Goal: Information Seeking & Learning: Find specific page/section

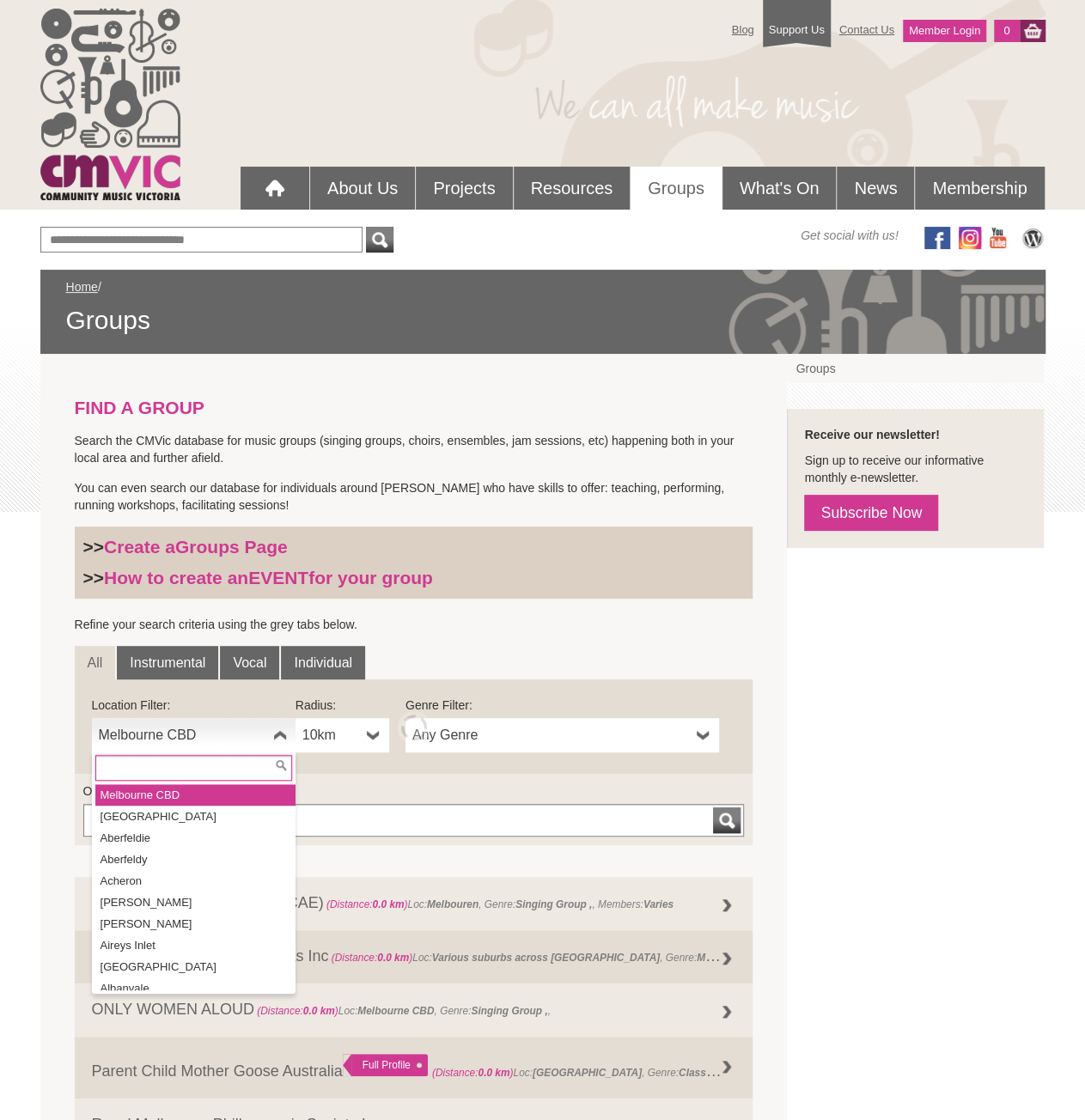
click at [220, 731] on span "Melbourne CBD" at bounding box center [182, 734] width 167 height 21
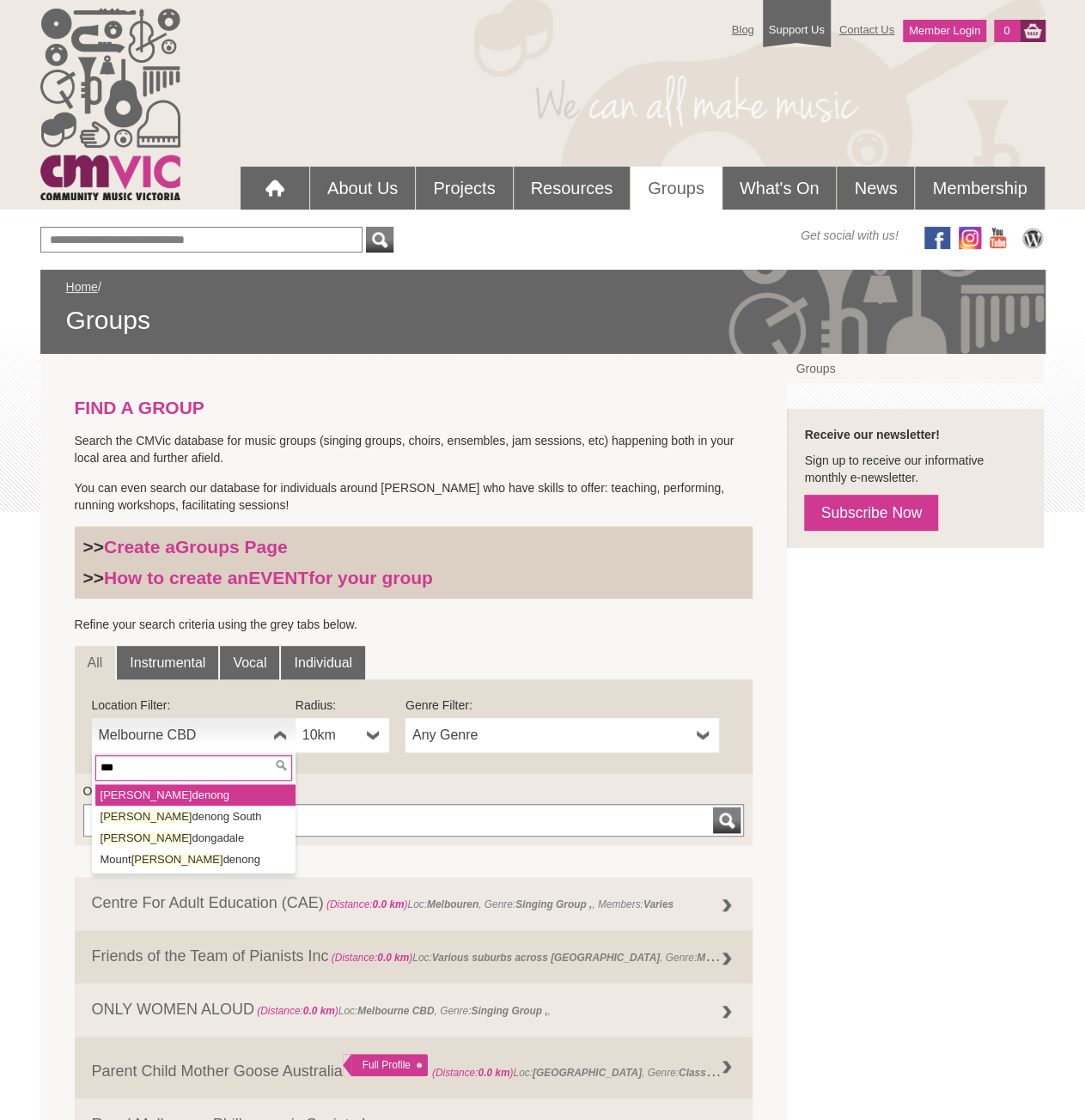
type input "****"
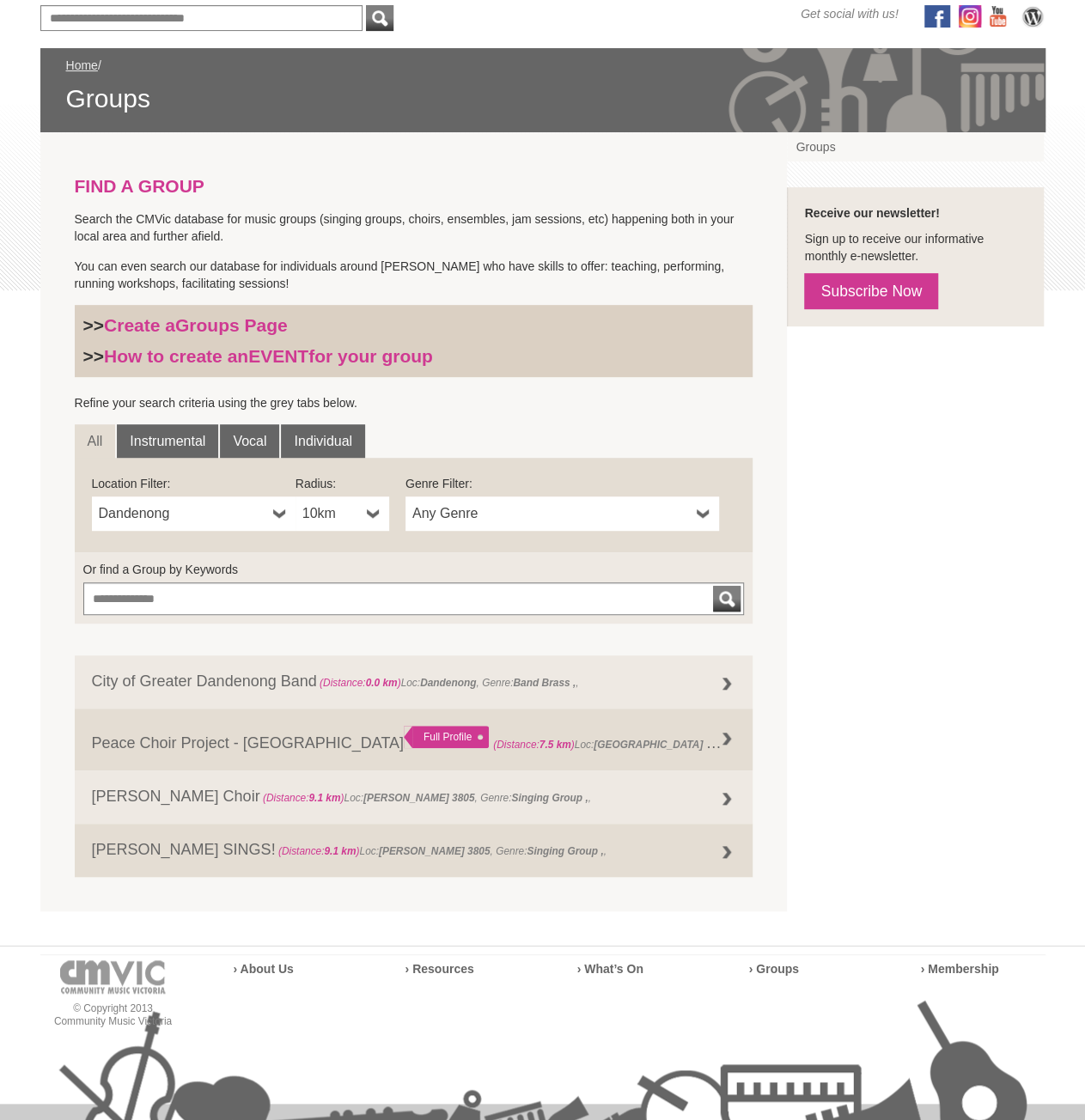
scroll to position [258, 0]
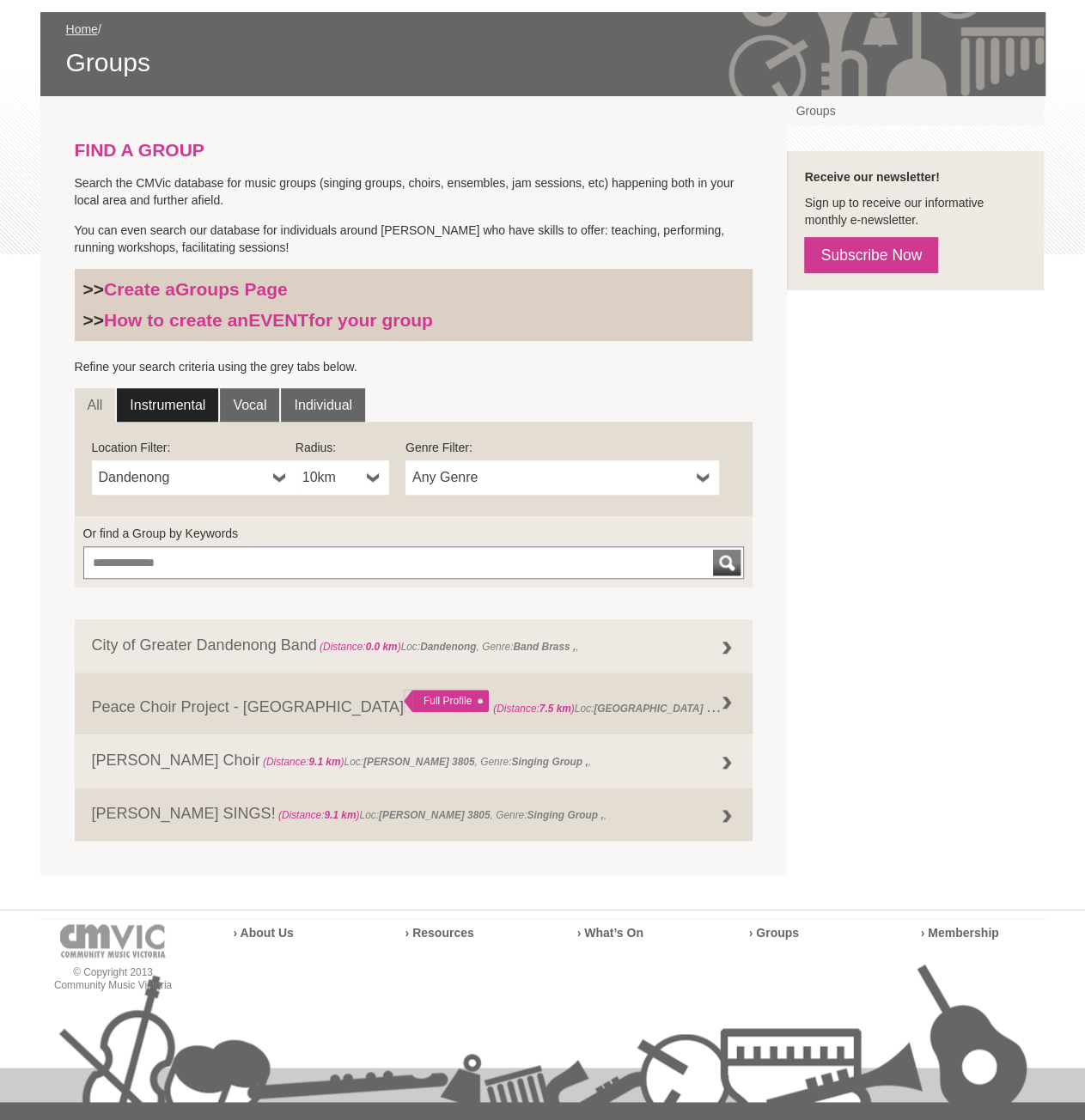
click at [169, 412] on link "Instrumental" at bounding box center [167, 405] width 101 height 34
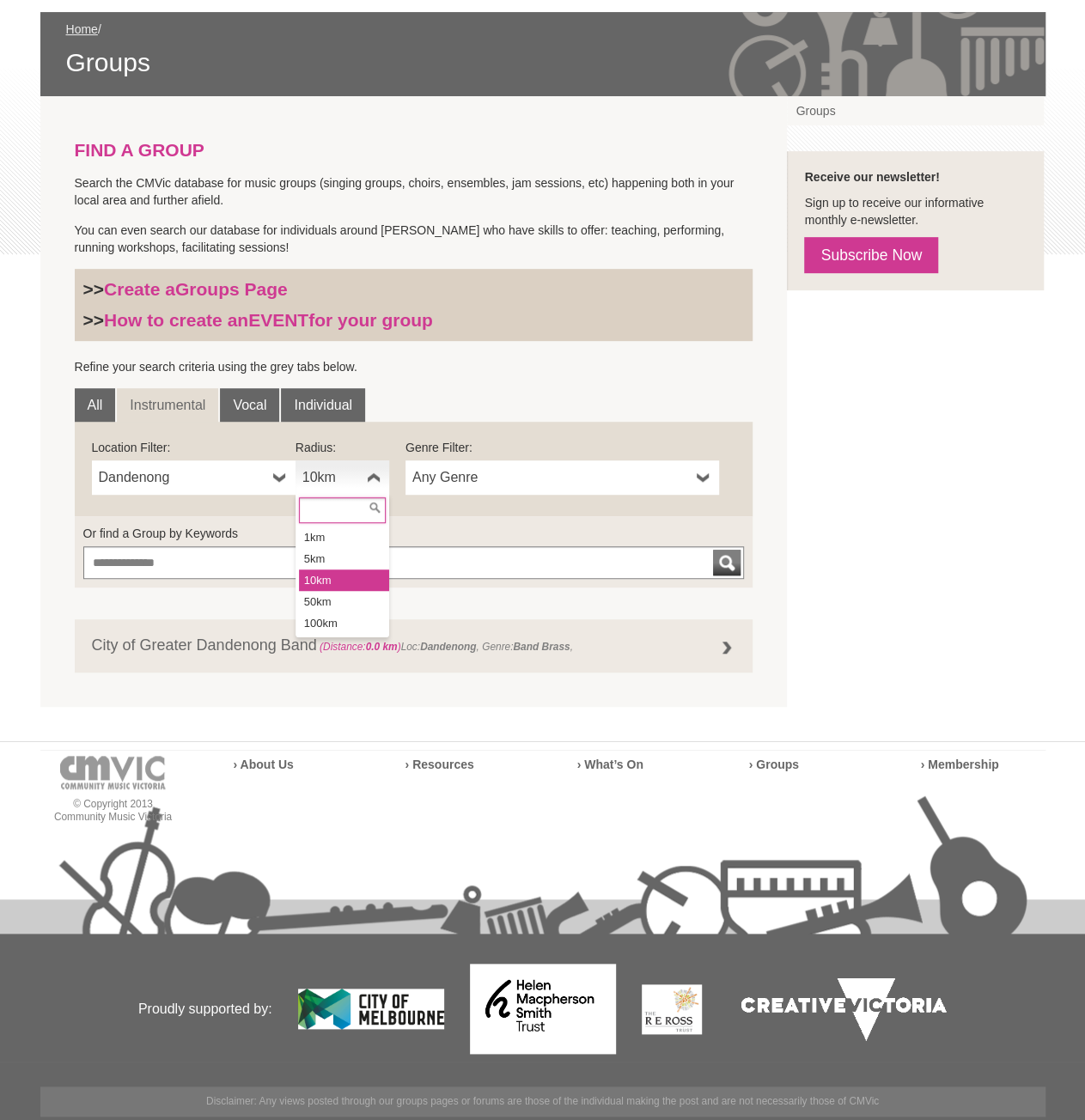
click at [368, 461] on b at bounding box center [373, 478] width 13 height 34
click at [340, 601] on li "50km" at bounding box center [343, 602] width 90 height 21
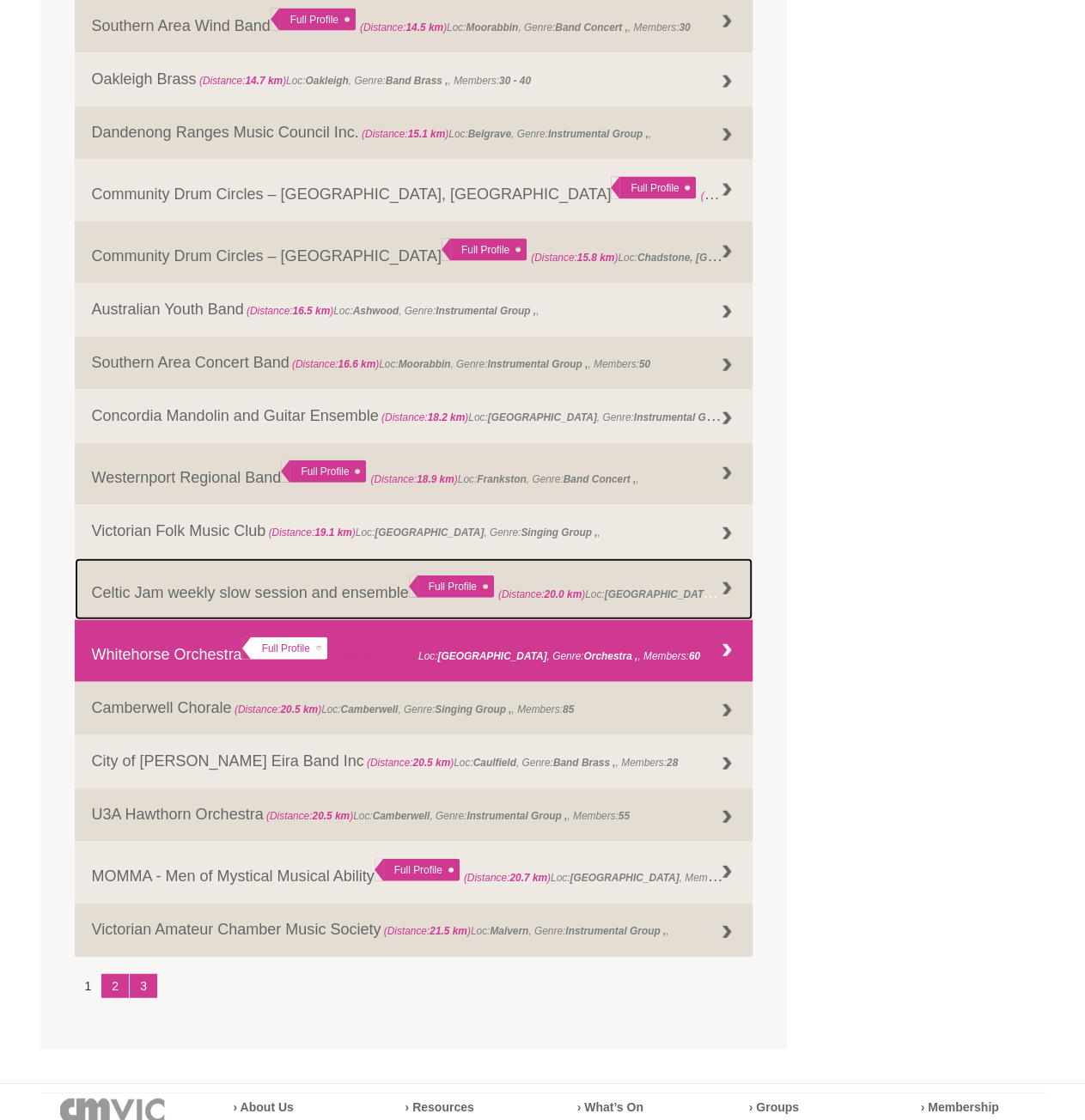
scroll to position [1632, 0]
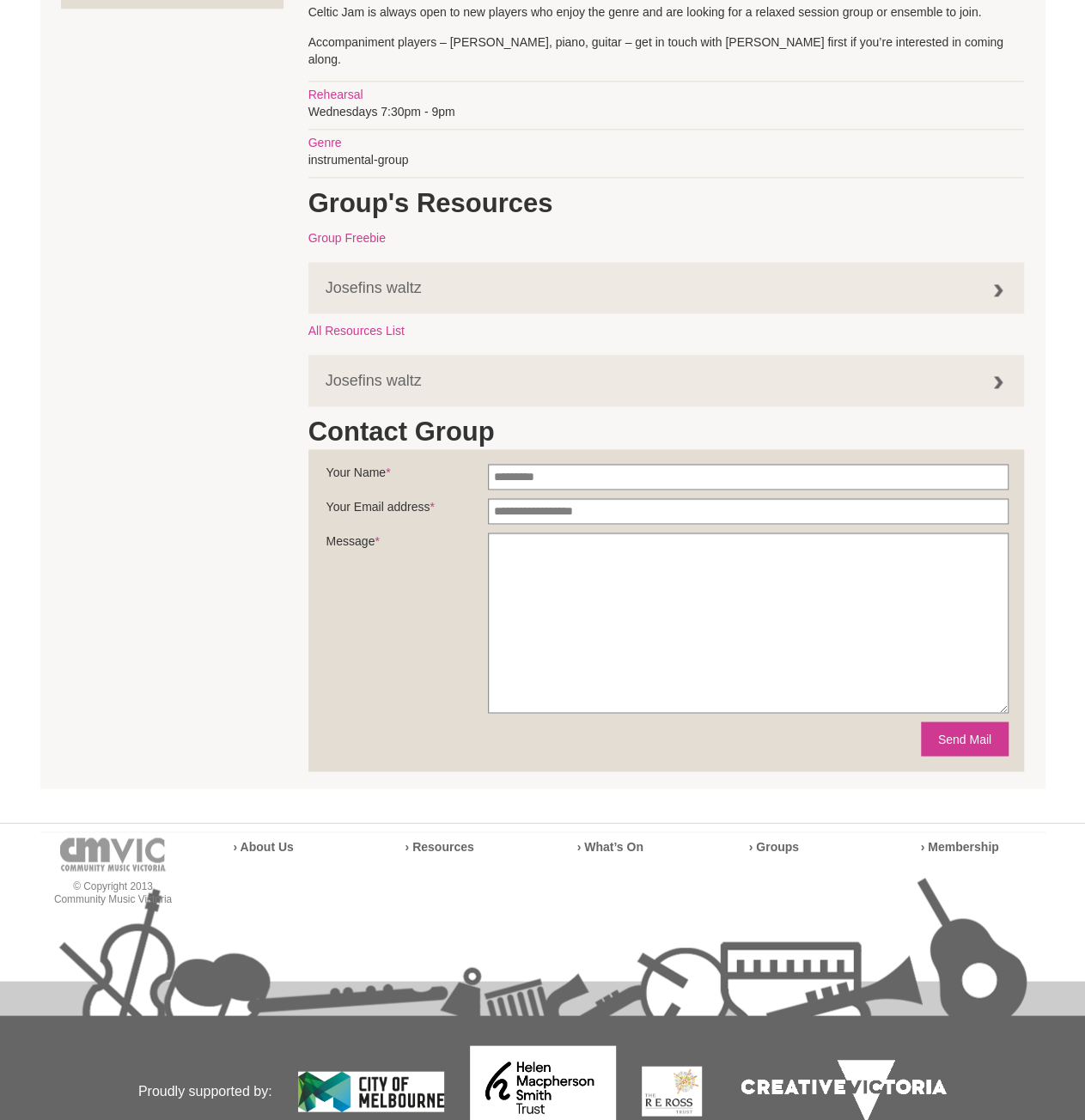
scroll to position [651, 0]
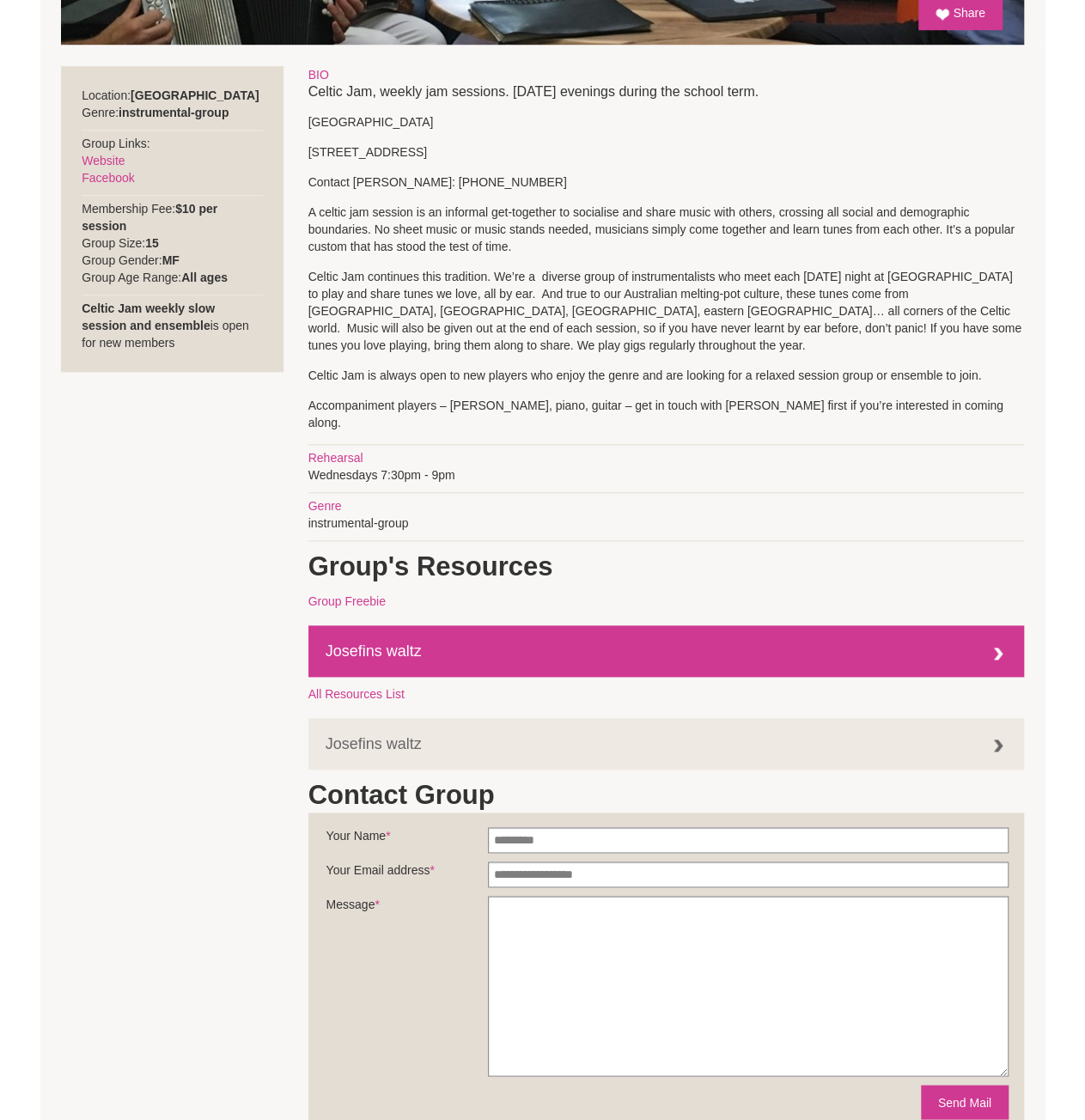
click at [415, 642] on link "Josefins waltz" at bounding box center [666, 651] width 716 height 52
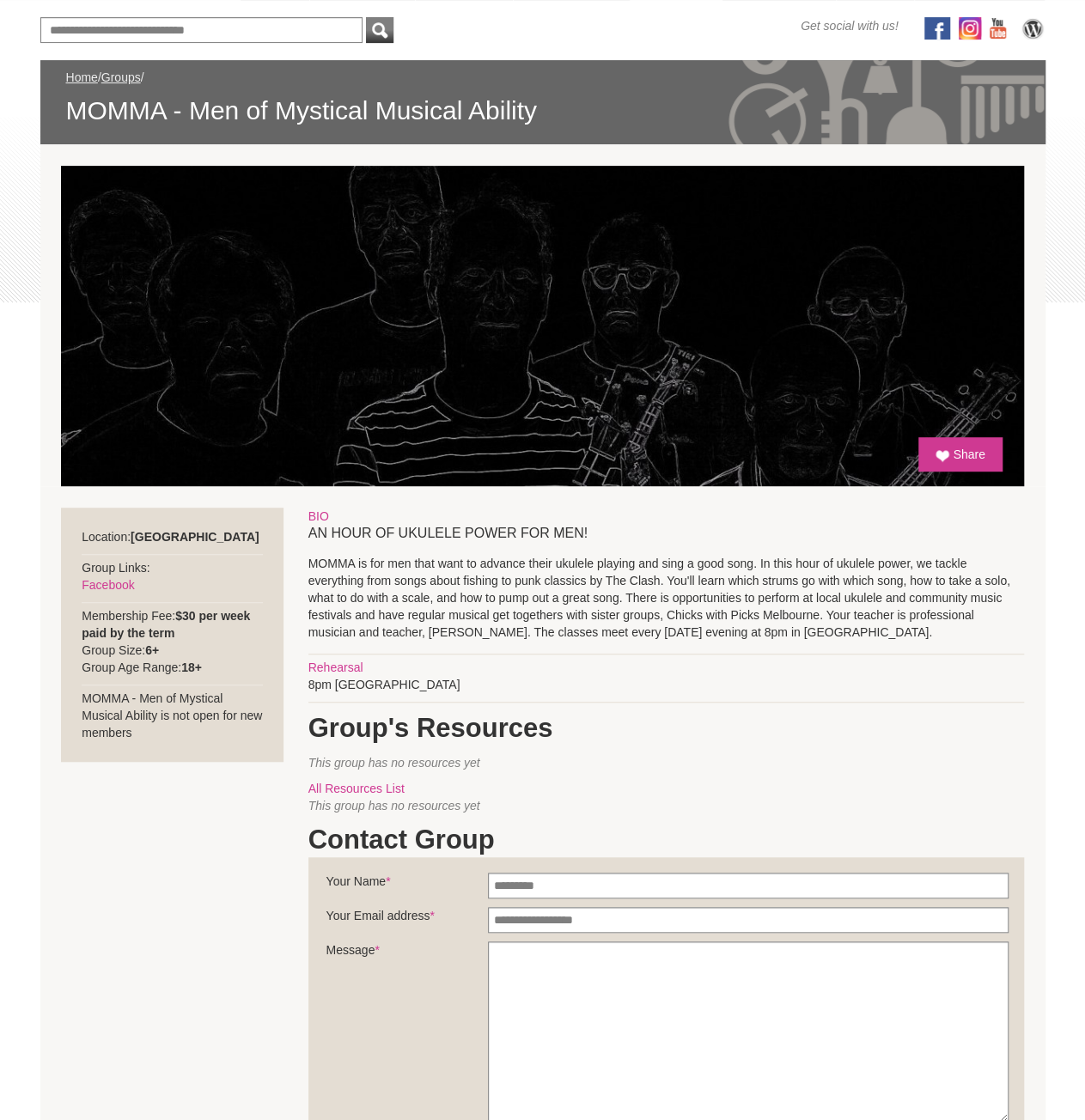
scroll to position [258, 0]
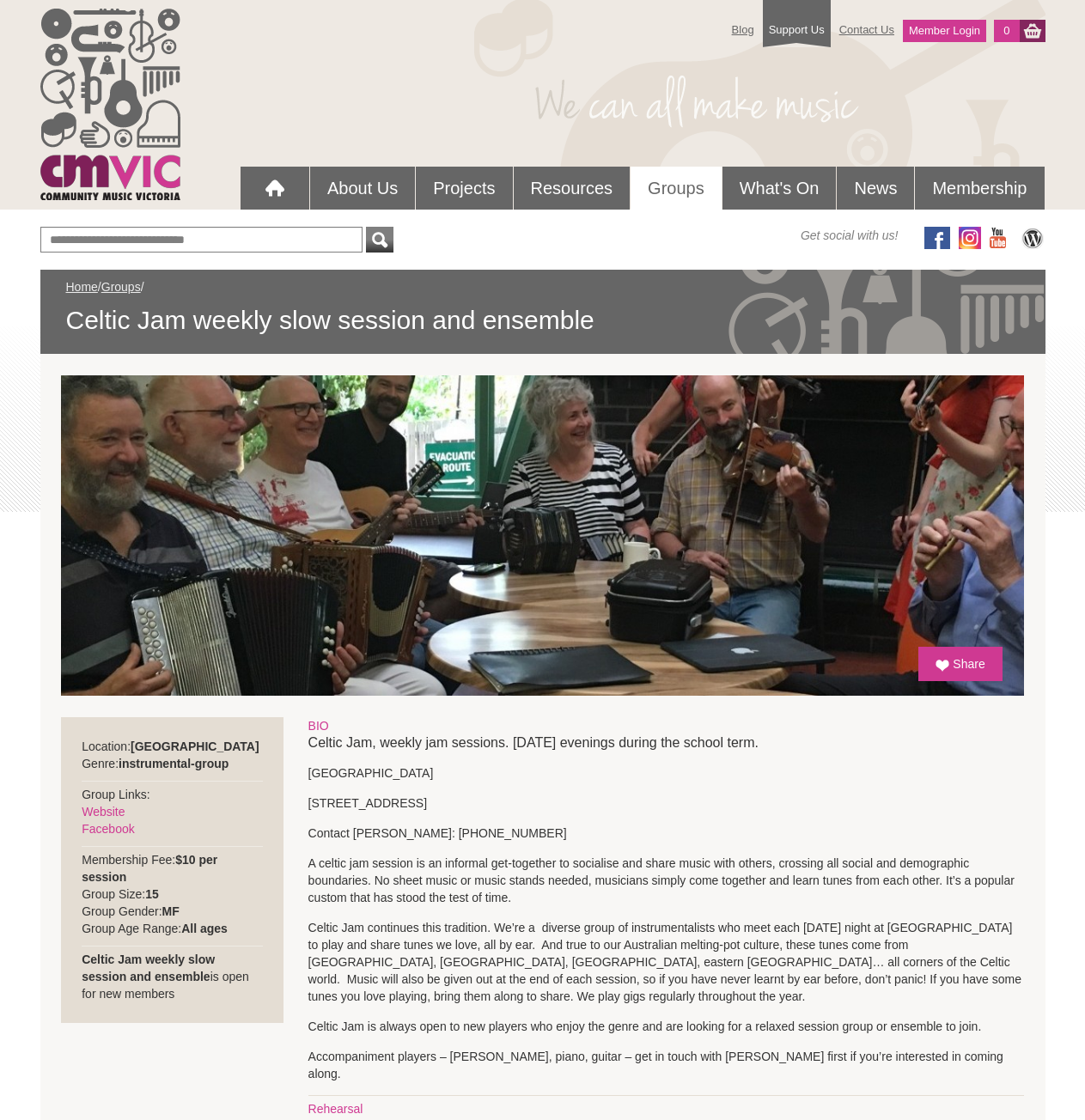
scroll to position [651, 0]
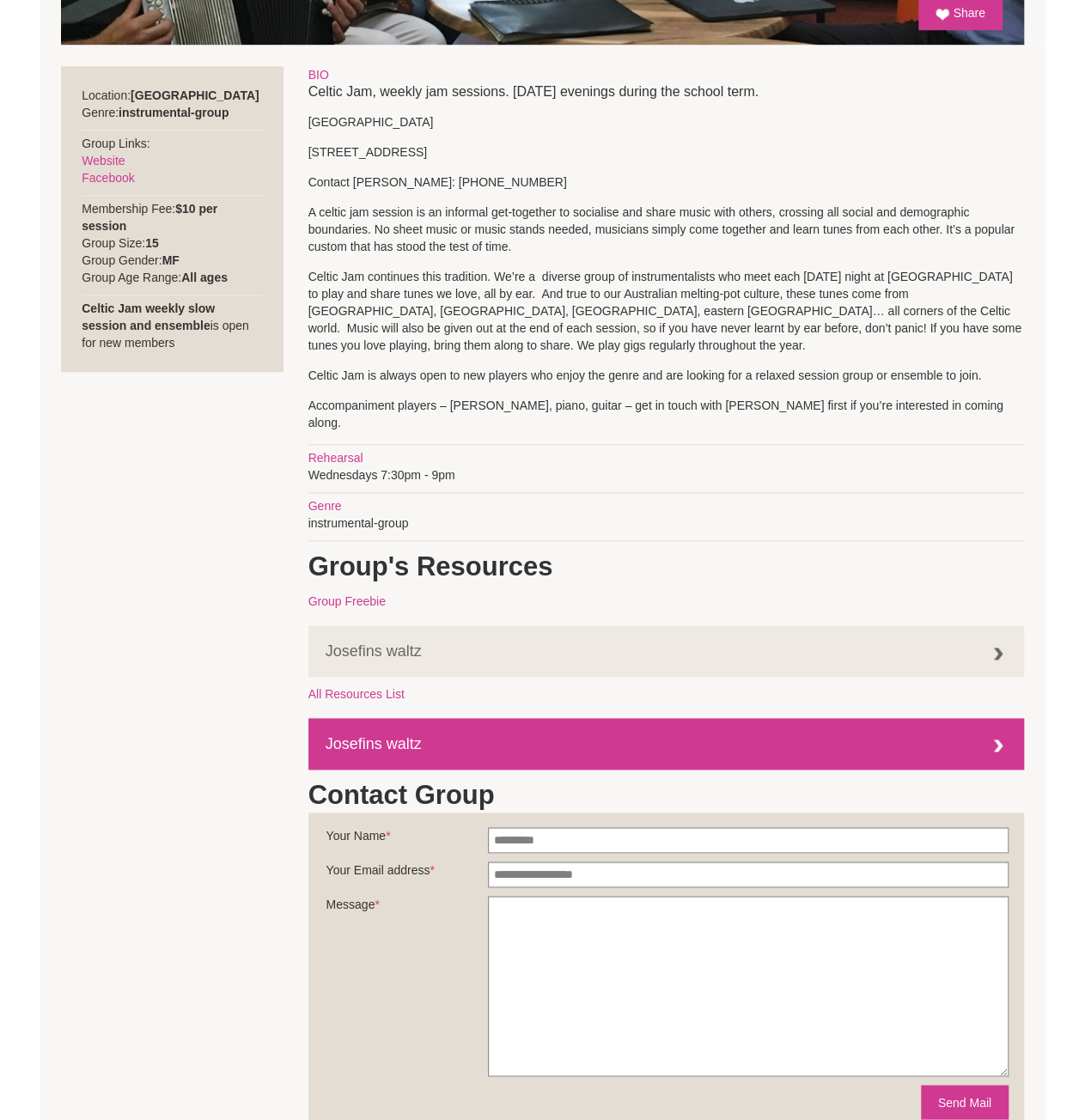
click at [359, 724] on link "Josefins waltz" at bounding box center [666, 744] width 716 height 52
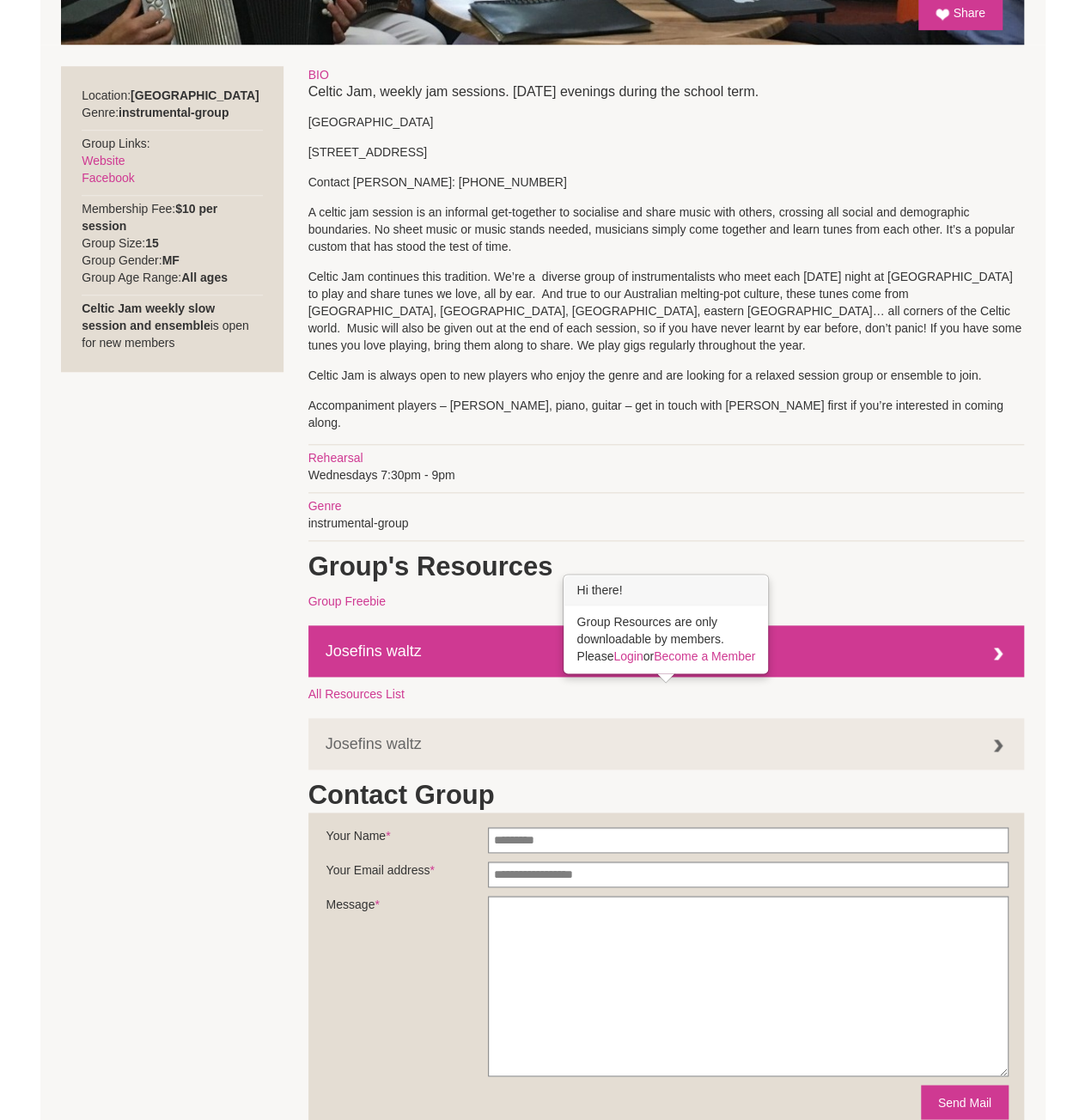
drag, startPoint x: 299, startPoint y: 601, endPoint x: 324, endPoint y: 635, distance: 42.2
click at [324, 635] on section "Location: Box Hill Genre: instrumental-group Group Links: Website Facebook $10 …" at bounding box center [542, 598] width 1004 height 1107
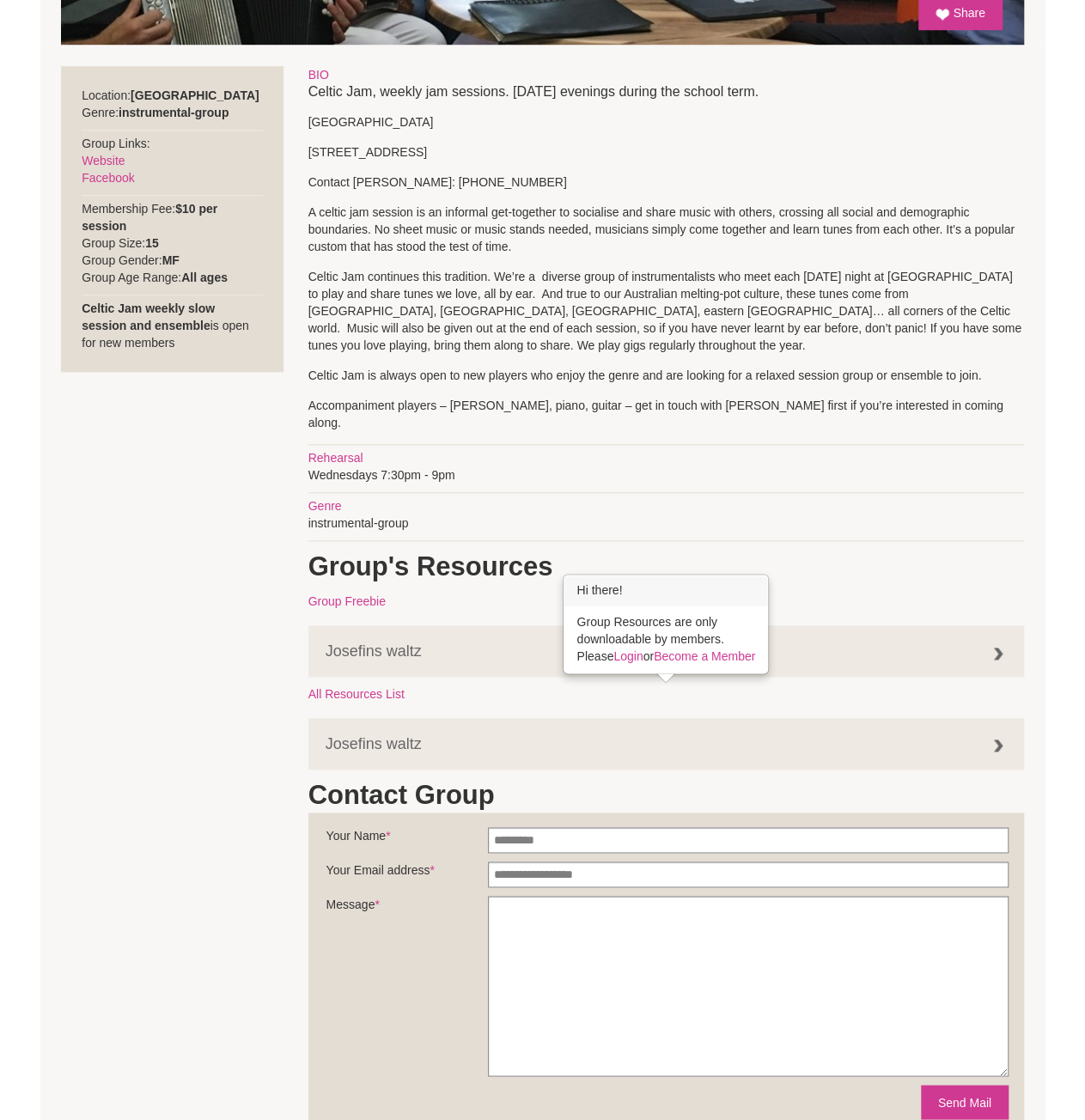
copy div "Josefins waltz"
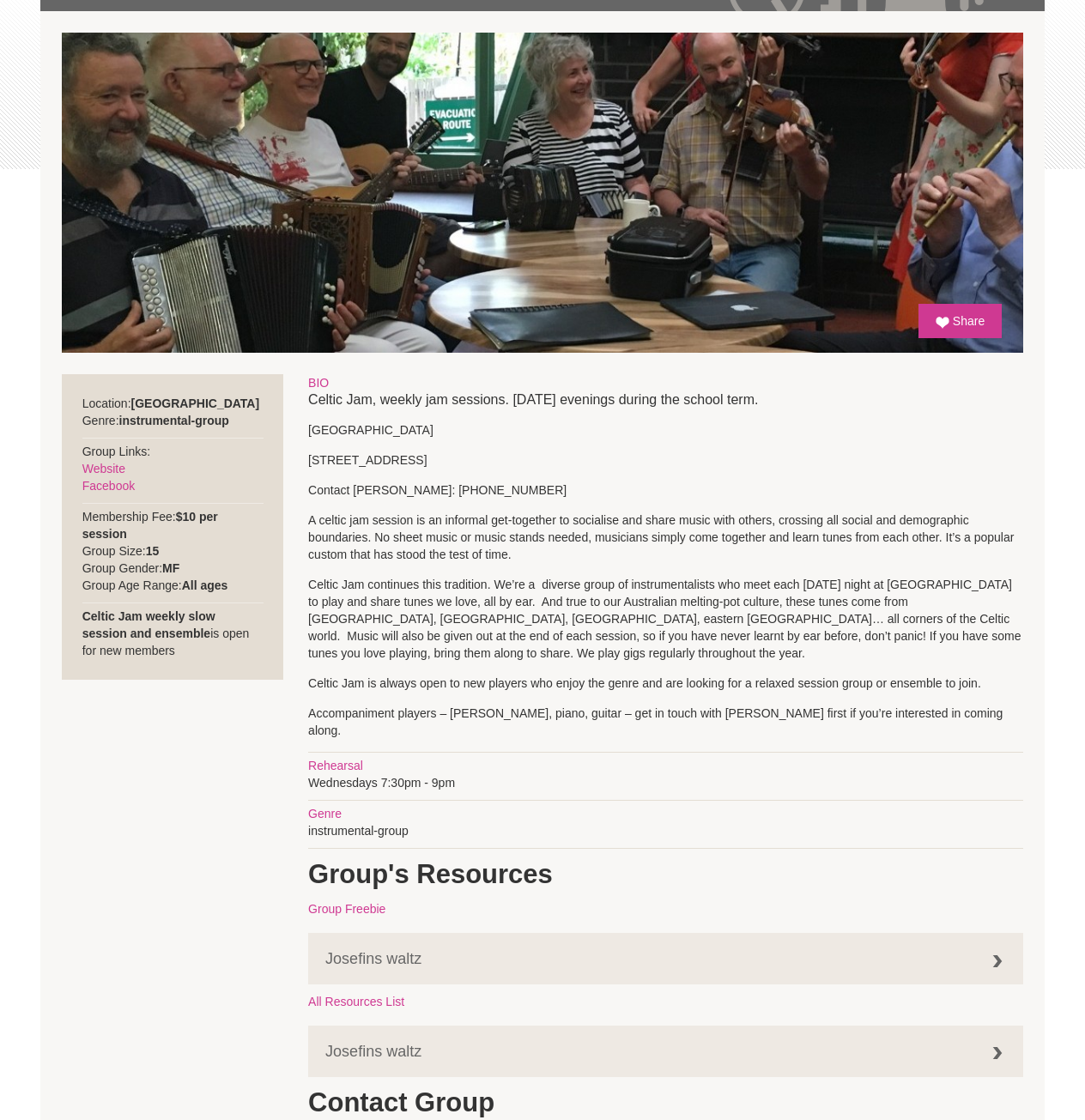
scroll to position [222, 0]
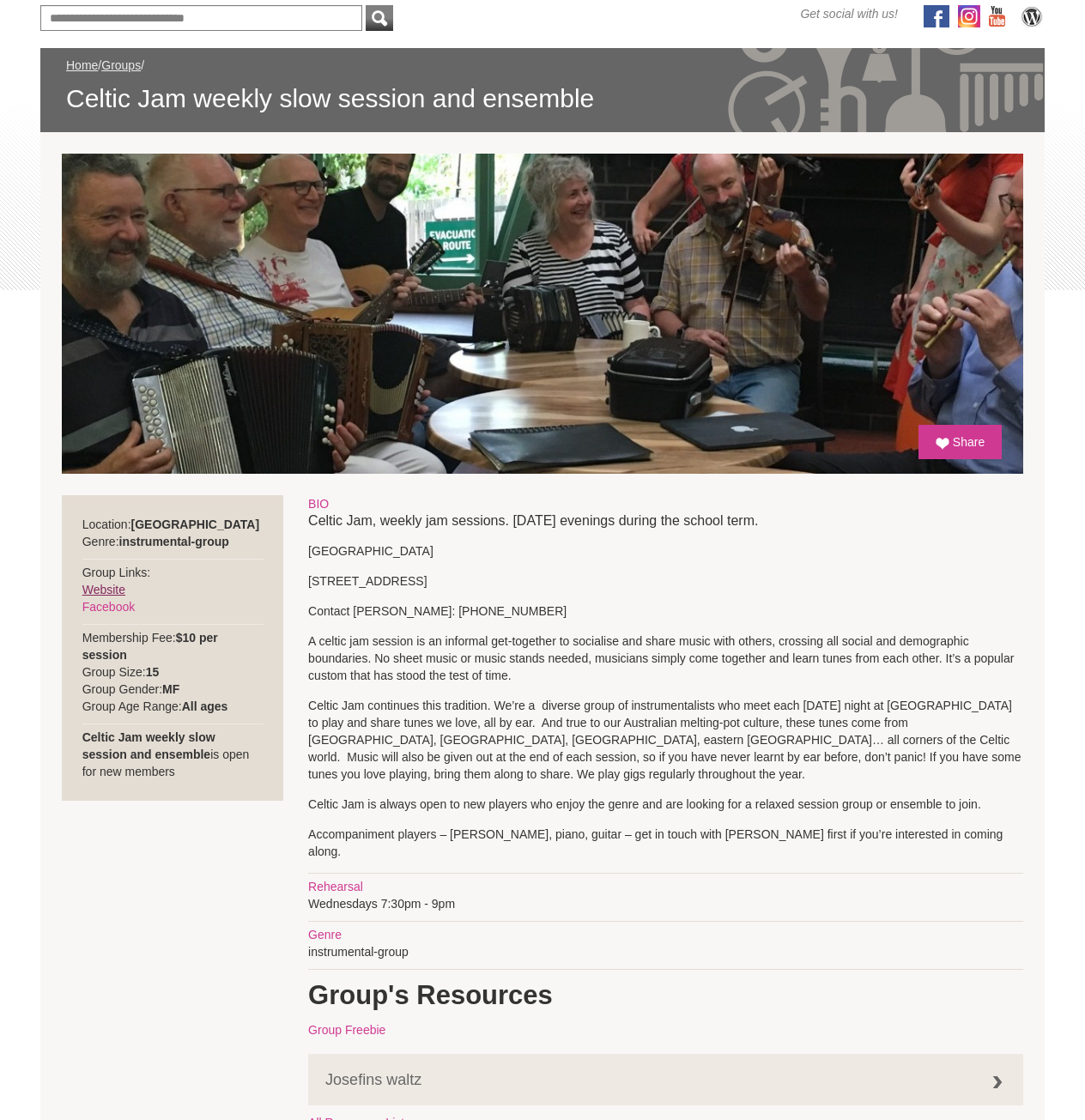
click at [85, 583] on link "Website" at bounding box center [104, 589] width 43 height 13
